Goal: Communication & Community: Answer question/provide support

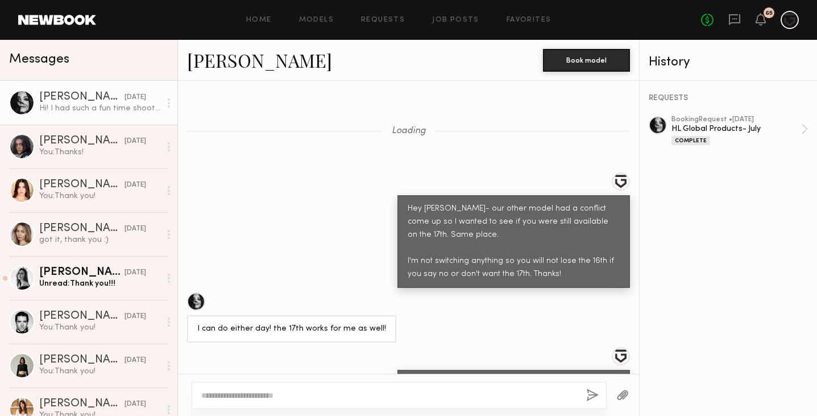
scroll to position [784, 0]
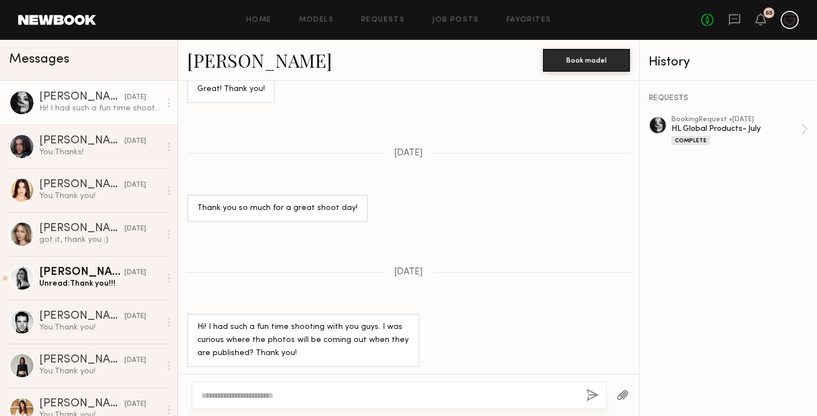
click at [295, 392] on textarea at bounding box center [389, 395] width 376 height 11
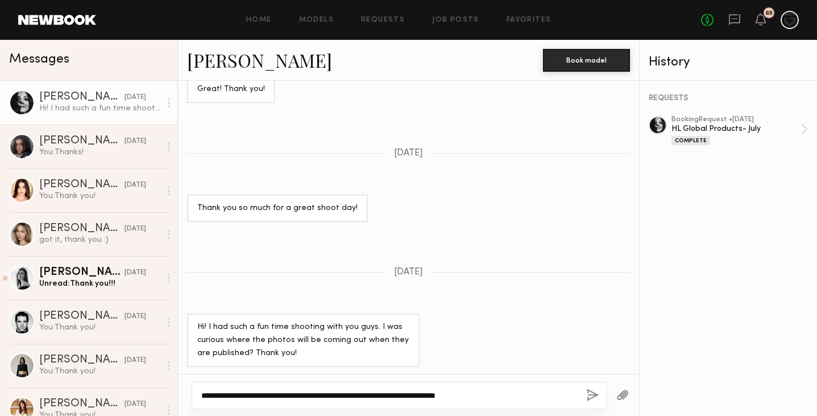
type textarea "**********"
click at [590, 395] on button "button" at bounding box center [592, 396] width 13 height 14
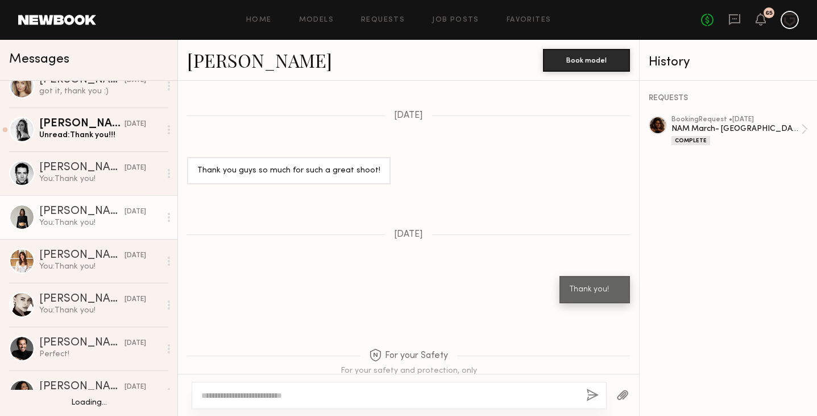
scroll to position [150, 0]
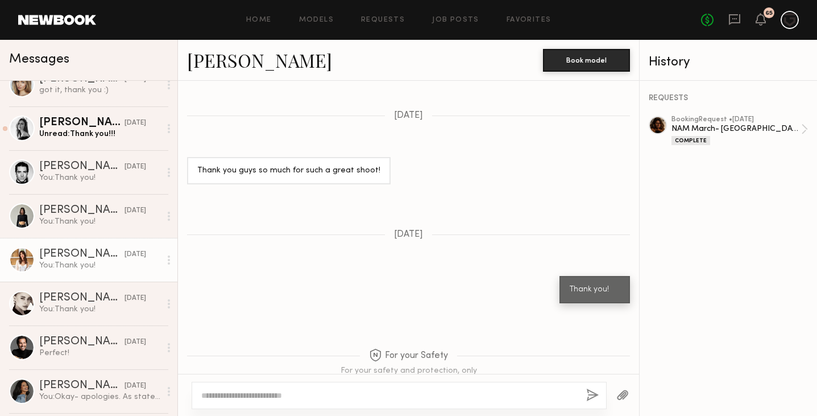
click at [77, 263] on div "You: Thank you!" at bounding box center [99, 265] width 121 height 11
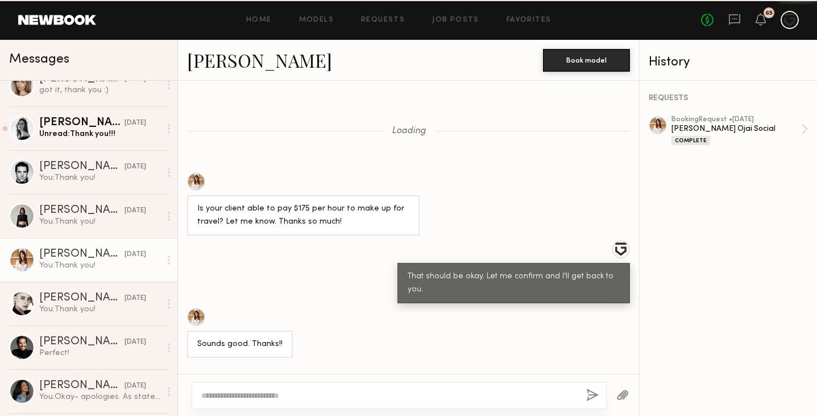
scroll to position [1042, 0]
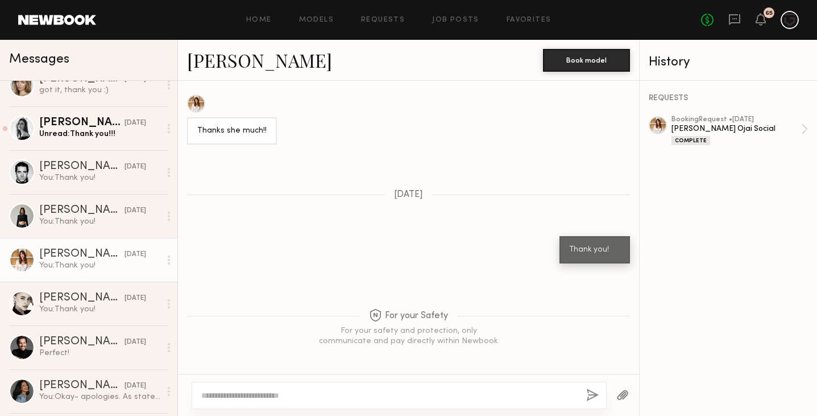
click at [237, 61] on link "Marilyn B." at bounding box center [259, 60] width 145 height 24
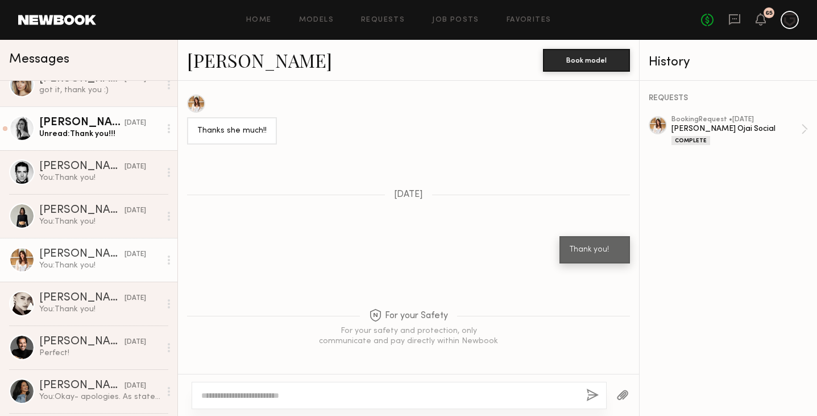
scroll to position [0, 0]
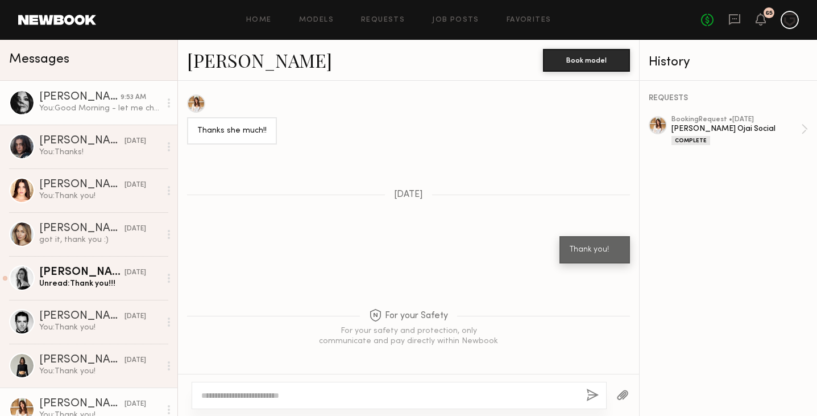
click at [73, 103] on div "You: Good Morning - let me check in the team and Herbalife to see what I can tr…" at bounding box center [99, 108] width 121 height 11
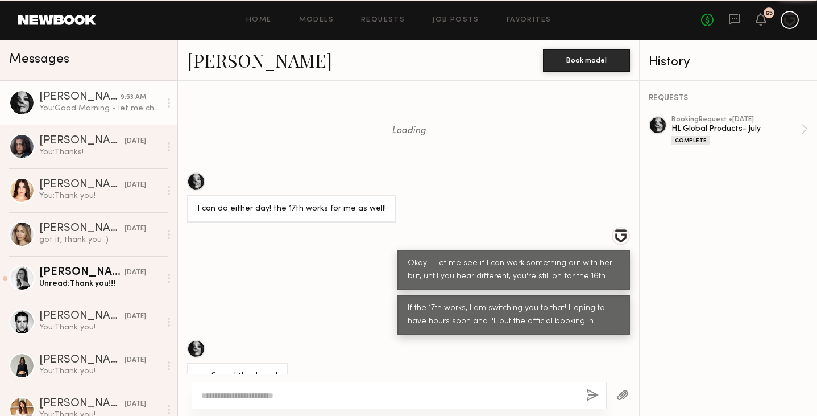
scroll to position [795, 0]
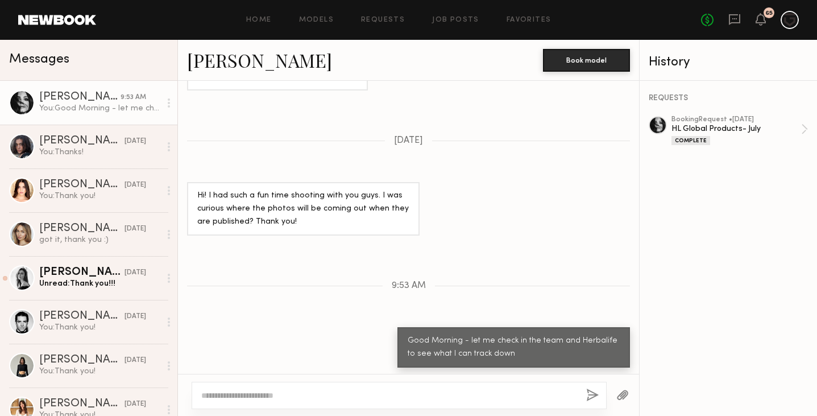
click at [221, 61] on link "Julia M." at bounding box center [259, 60] width 145 height 24
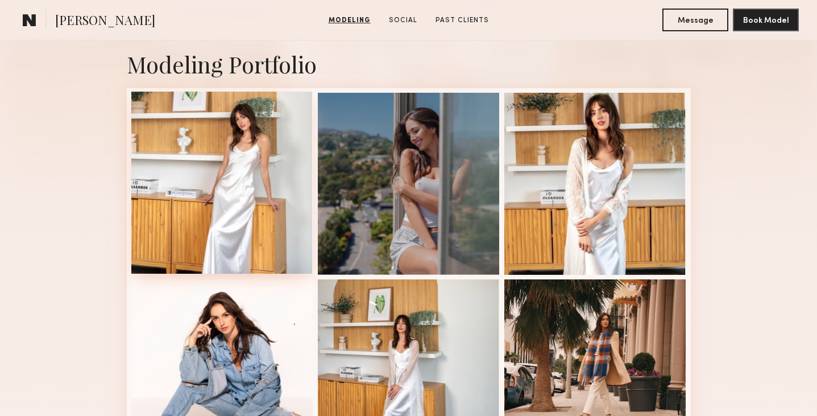
scroll to position [252, 0]
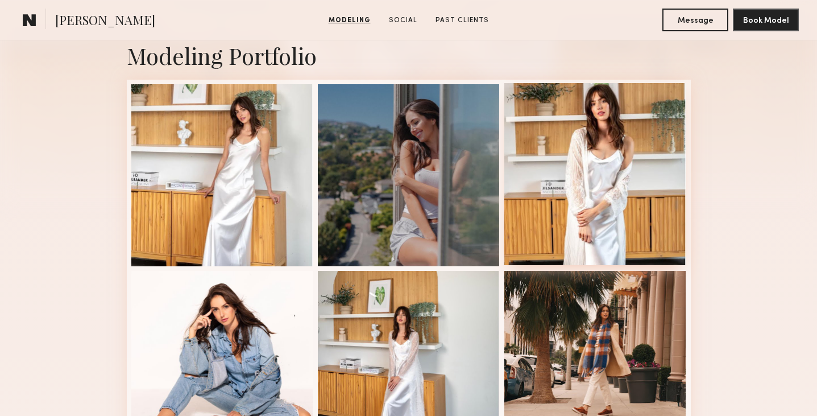
click at [592, 172] on div at bounding box center [596, 174] width 182 height 182
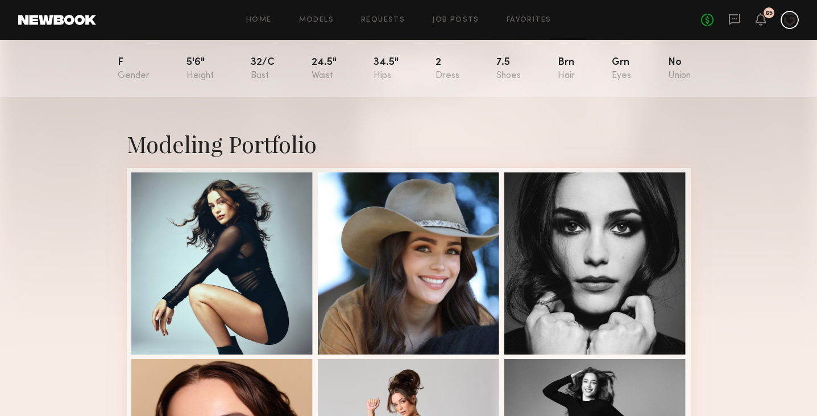
scroll to position [133, 0]
